Goal: Find specific page/section: Find specific page/section

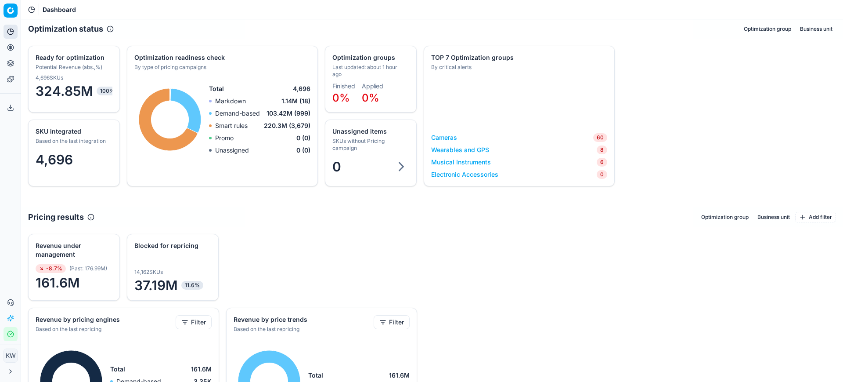
click at [451, 139] on link "Cameras" at bounding box center [444, 137] width 26 height 9
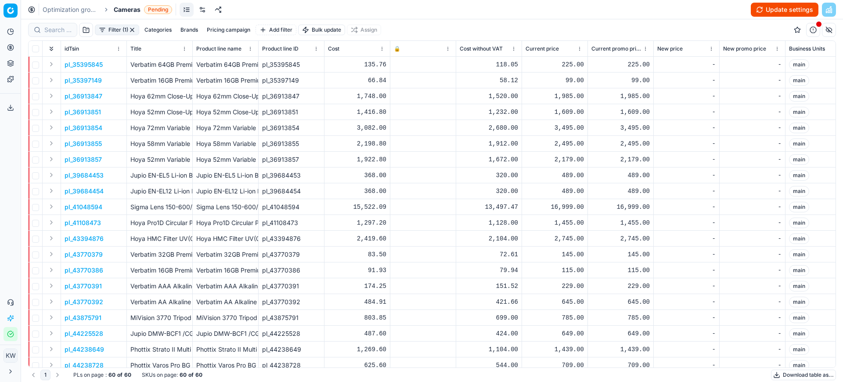
click at [202, 9] on link at bounding box center [202, 10] width 14 height 14
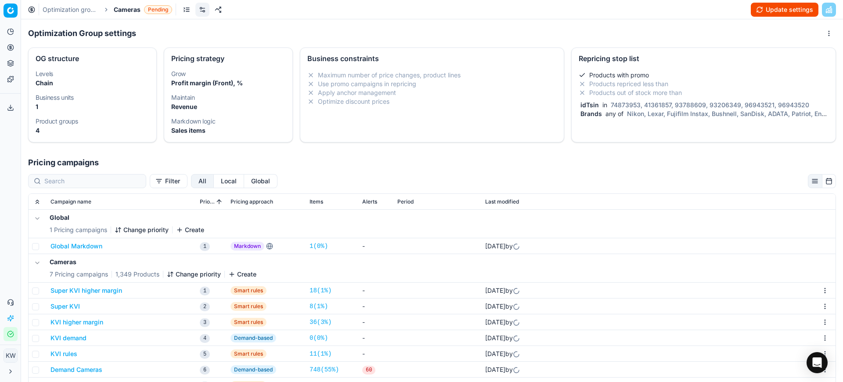
click at [720, 73] on li "Products with promo" at bounding box center [704, 75] width 250 height 9
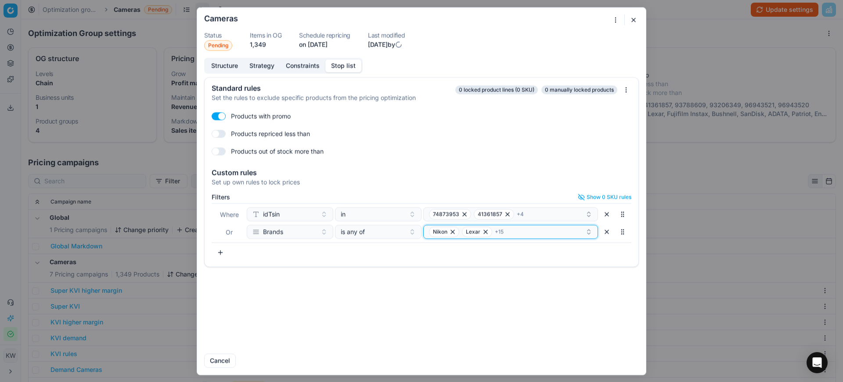
click at [524, 237] on button "[PERSON_NAME] + 15" at bounding box center [510, 231] width 175 height 14
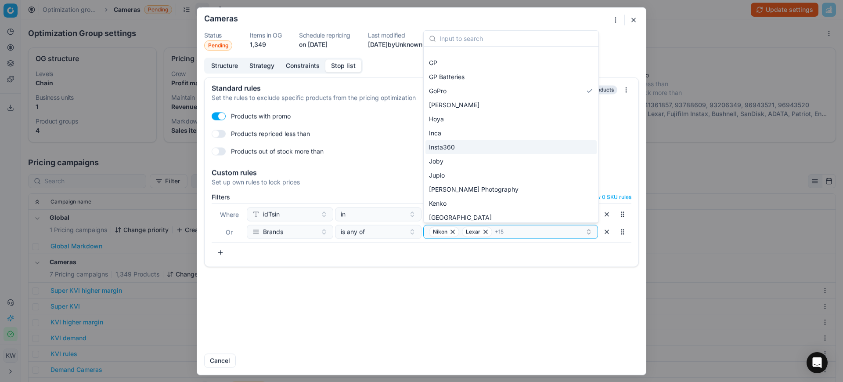
scroll to position [274, 0]
